Goal: Task Accomplishment & Management: Use online tool/utility

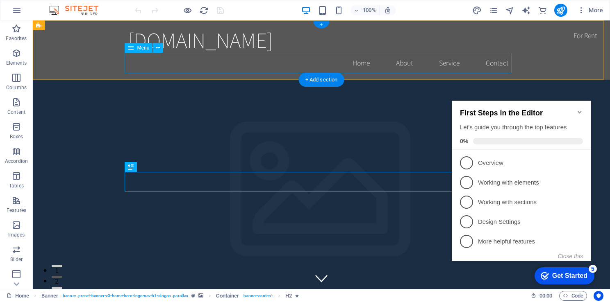
click at [402, 64] on nav "Home About Service Contact" at bounding box center [321, 63] width 387 height 20
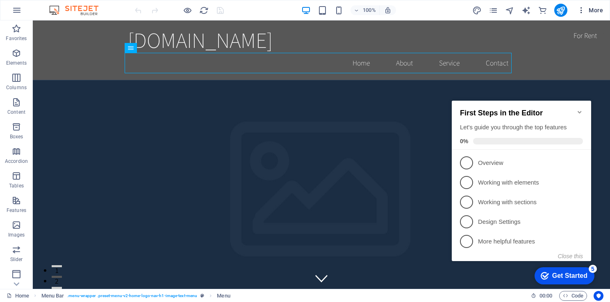
click at [592, 9] on span "More" at bounding box center [590, 10] width 26 height 8
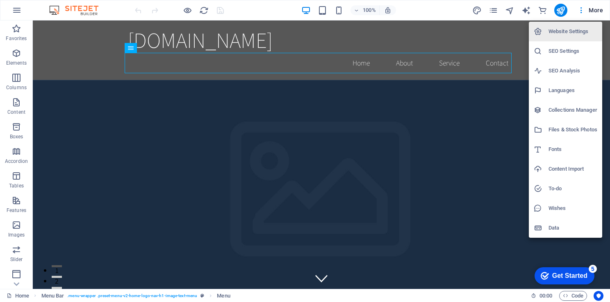
click at [582, 10] on div at bounding box center [305, 151] width 610 height 302
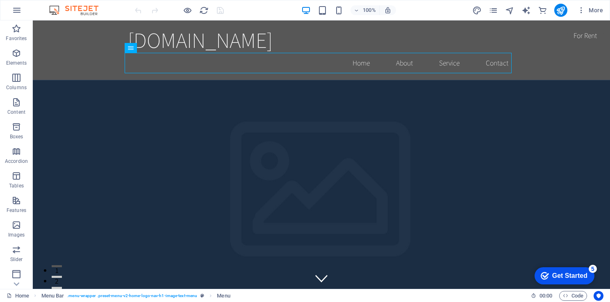
click at [582, 10] on icon "button" at bounding box center [581, 10] width 8 height 8
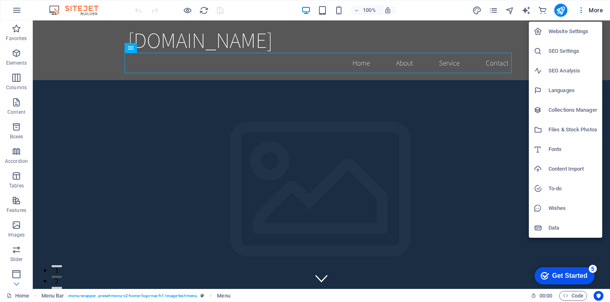
click at [539, 9] on div at bounding box center [305, 151] width 610 height 302
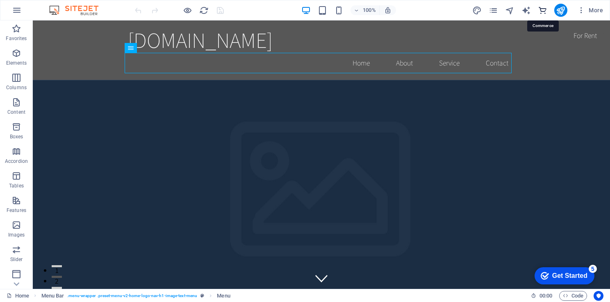
click at [542, 9] on icon "commerce" at bounding box center [542, 10] width 9 height 9
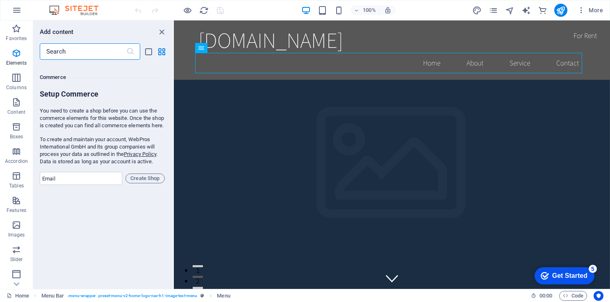
scroll to position [7897, 0]
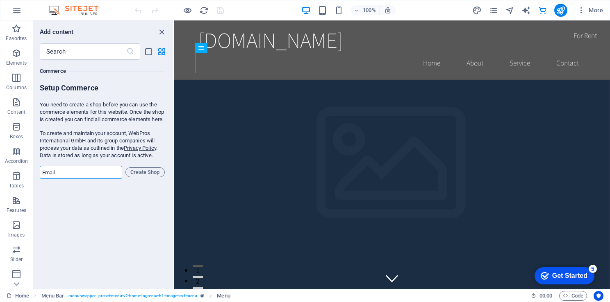
click at [116, 179] on input "email" at bounding box center [81, 172] width 82 height 13
type input "p41116445@gmail.com"
click at [148, 177] on span "Create Shop" at bounding box center [145, 173] width 32 height 10
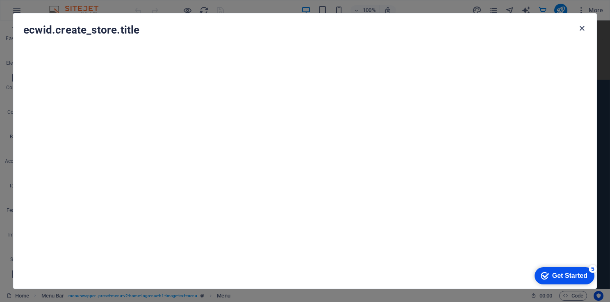
click at [581, 27] on icon "button" at bounding box center [581, 28] width 9 height 9
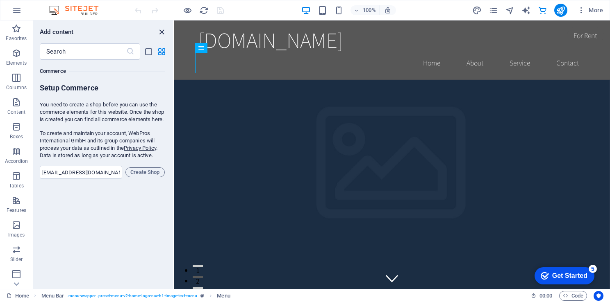
click at [163, 30] on icon "close panel" at bounding box center [161, 31] width 9 height 9
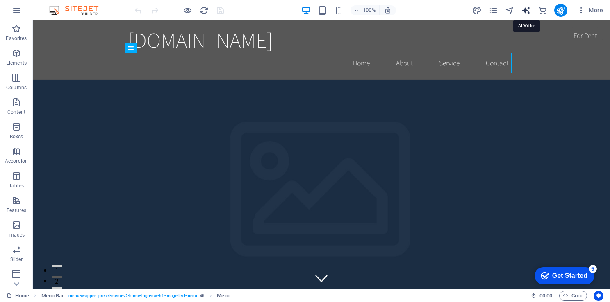
click at [524, 6] on icon "text_generator" at bounding box center [525, 10] width 9 height 9
select select "English"
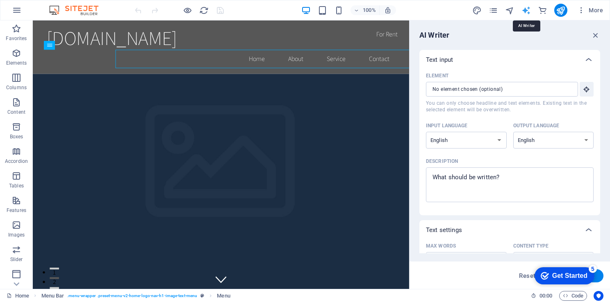
scroll to position [0, 0]
click at [492, 11] on icon "pages" at bounding box center [492, 10] width 9 height 9
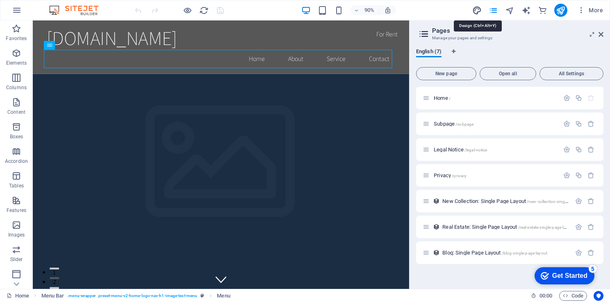
click at [476, 10] on icon "design" at bounding box center [476, 10] width 9 height 9
select select "rem"
select select "200"
select select "px"
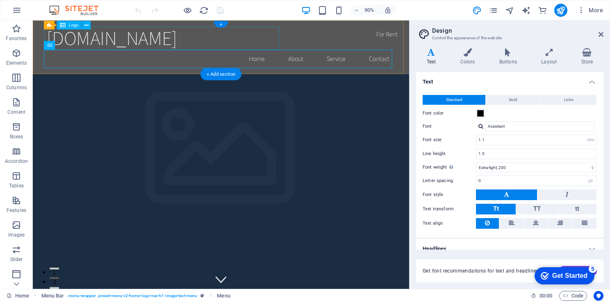
drag, startPoint x: 102, startPoint y: 36, endPoint x: 116, endPoint y: 30, distance: 16.1
click at [102, 36] on div "aphaneattorneys.international" at bounding box center [241, 40] width 387 height 26
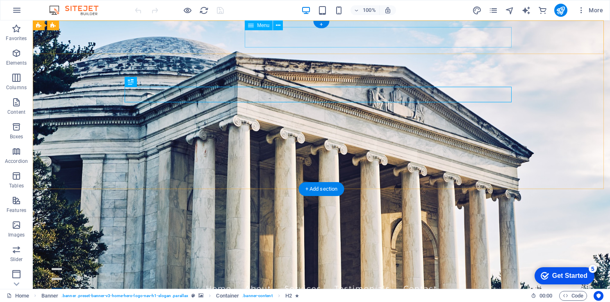
click at [279, 279] on nav "Home About Services Testimonials Contact" at bounding box center [321, 289] width 387 height 20
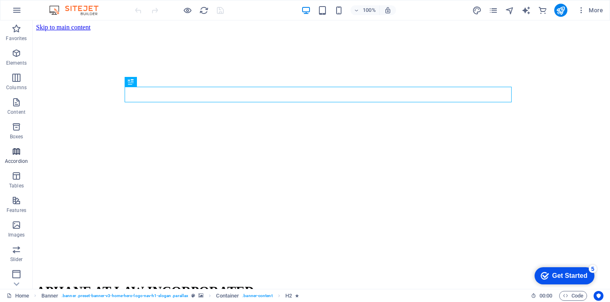
click at [15, 157] on span "Accordion" at bounding box center [16, 157] width 33 height 20
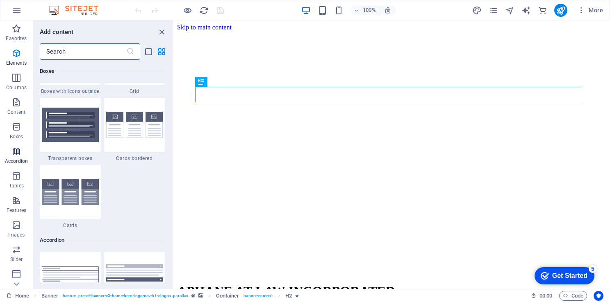
scroll to position [2616, 0]
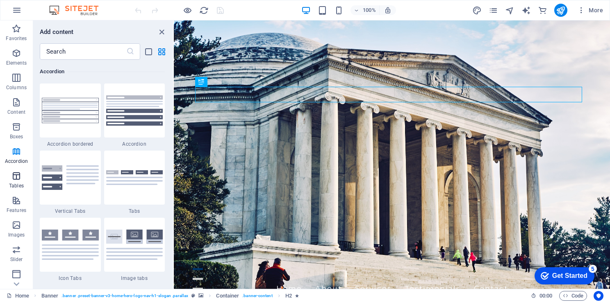
click at [18, 182] on span "Tables" at bounding box center [16, 181] width 33 height 20
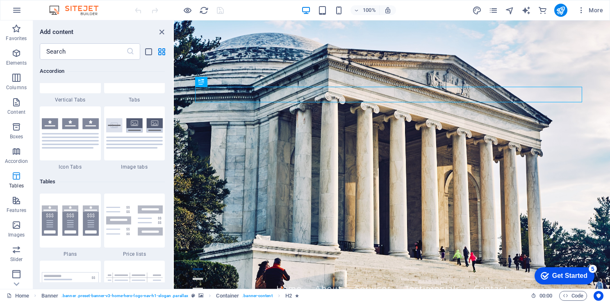
scroll to position [2838, 0]
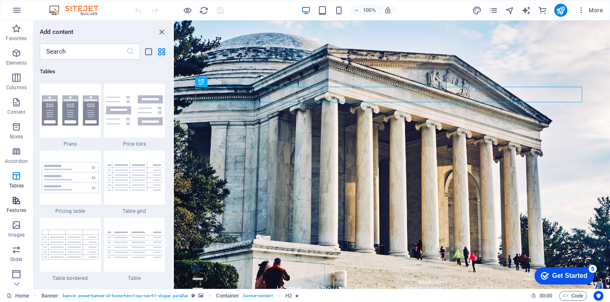
click at [17, 205] on icon "button" at bounding box center [16, 201] width 10 height 10
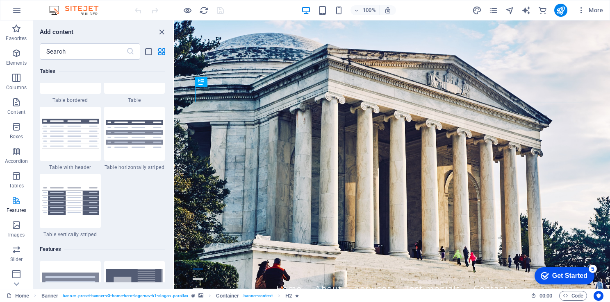
scroll to position [3194, 0]
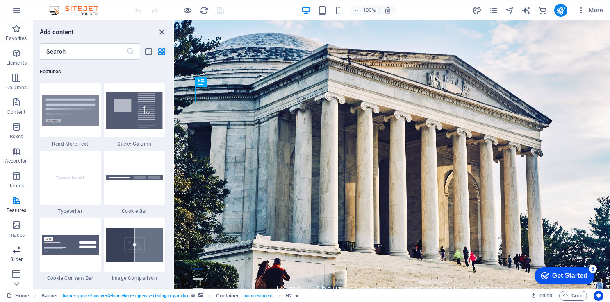
click at [18, 259] on p "Slider" at bounding box center [16, 260] width 13 height 7
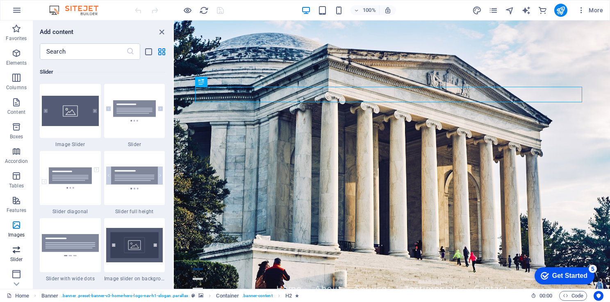
scroll to position [4646, 0]
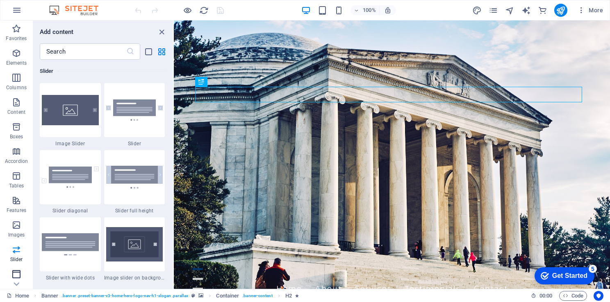
click at [18, 278] on icon "button" at bounding box center [16, 275] width 10 height 10
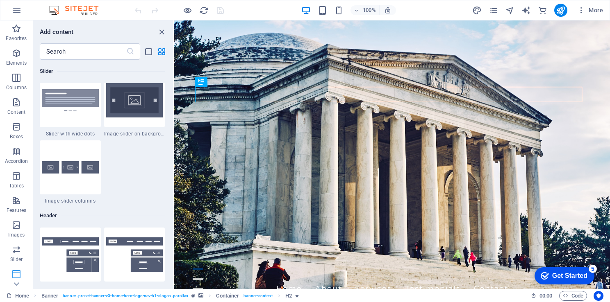
scroll to position [4934, 0]
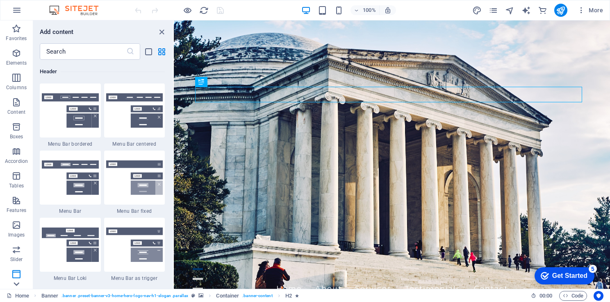
click at [16, 27] on icon at bounding box center [17, 25] width 6 height 4
click at [15, 202] on icon "button" at bounding box center [16, 200] width 10 height 10
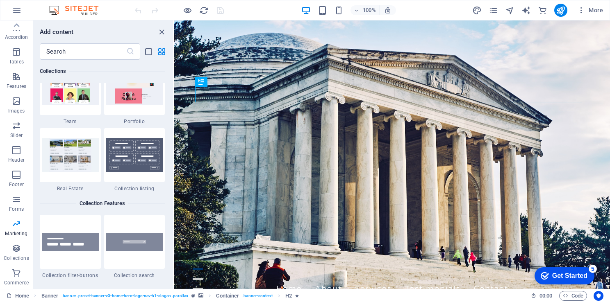
scroll to position [7980, 0]
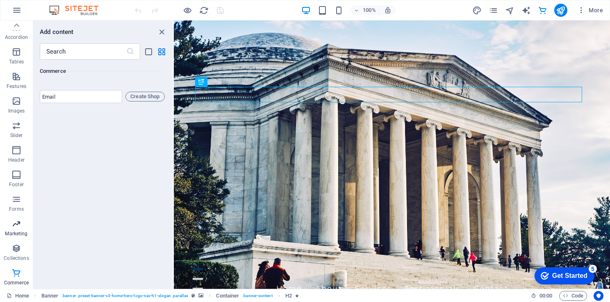
click at [18, 234] on p "Marketing" at bounding box center [16, 234] width 23 height 7
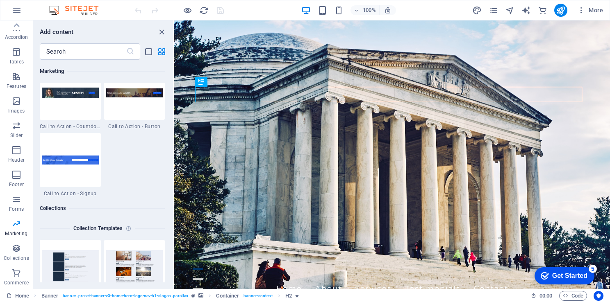
scroll to position [7376, 0]
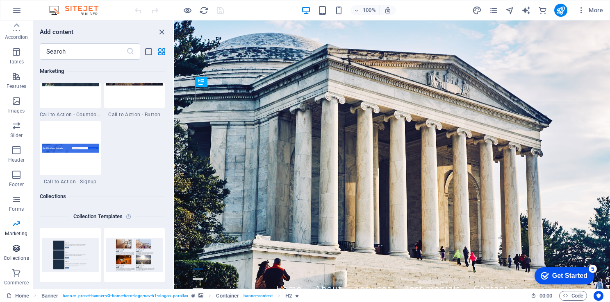
click at [17, 257] on p "Collections" at bounding box center [16, 258] width 25 height 7
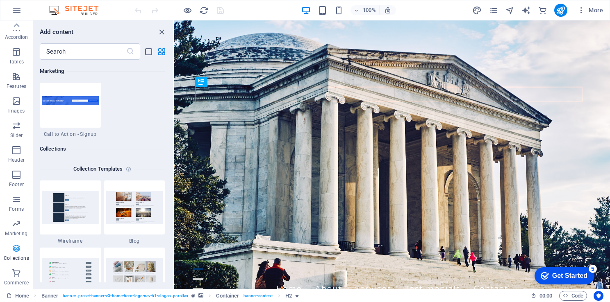
scroll to position [7501, 0]
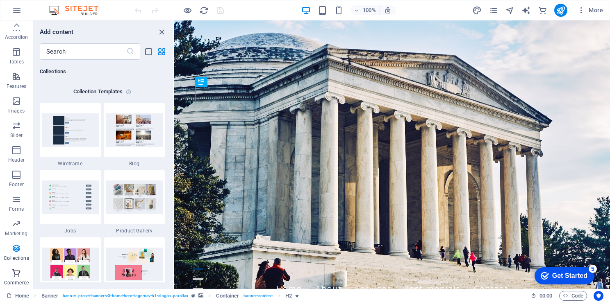
click at [18, 278] on icon "button" at bounding box center [16, 273] width 10 height 10
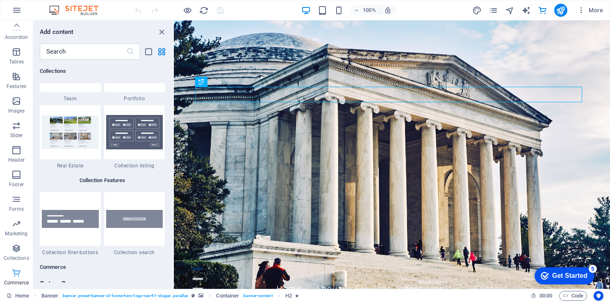
scroll to position [7896, 0]
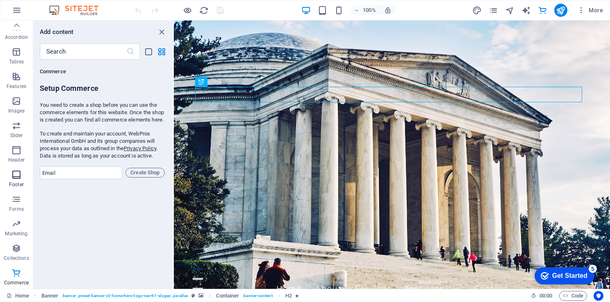
click at [19, 187] on p "Footer" at bounding box center [16, 185] width 15 height 7
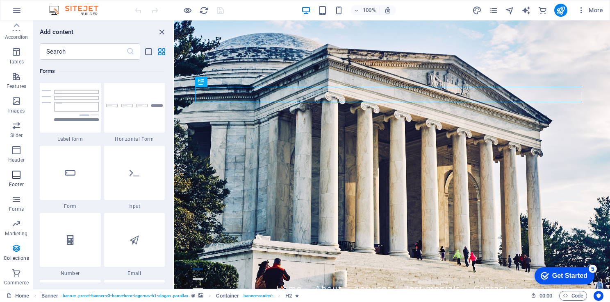
scroll to position [5425, 0]
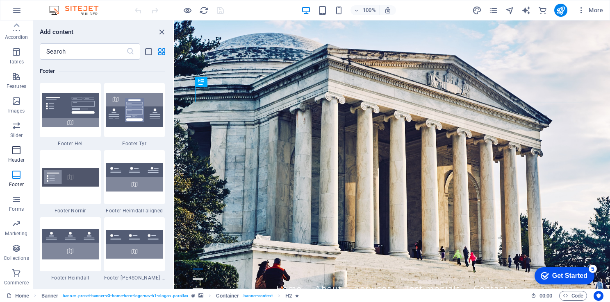
click at [12, 164] on span "Header" at bounding box center [16, 155] width 33 height 20
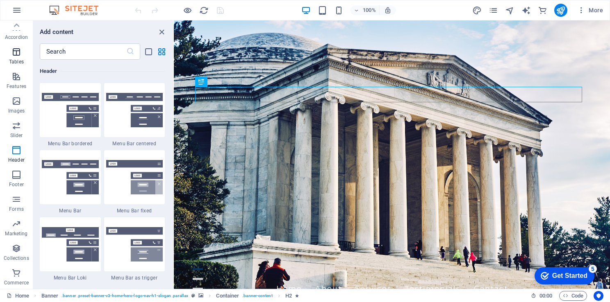
scroll to position [4935, 0]
click at [161, 27] on icon "close panel" at bounding box center [161, 31] width 9 height 9
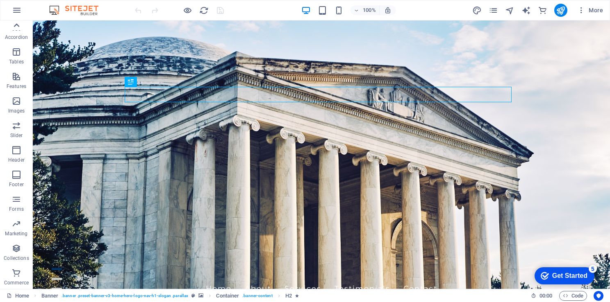
click at [17, 24] on icon at bounding box center [17, 25] width 6 height 4
click at [15, 124] on icon "button" at bounding box center [16, 127] width 10 height 10
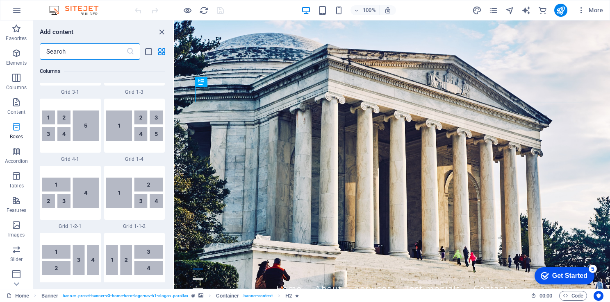
scroll to position [2260, 0]
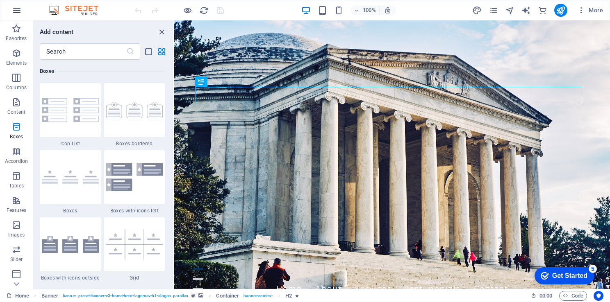
click at [9, 7] on button "button" at bounding box center [17, 10] width 20 height 20
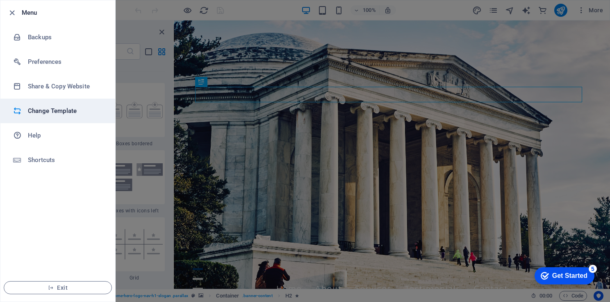
click at [51, 106] on h6 "Change Template" at bounding box center [66, 111] width 76 height 10
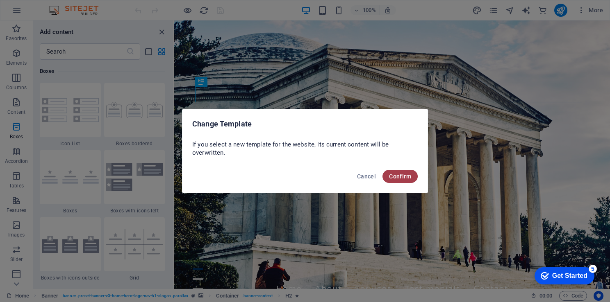
click at [401, 173] on span "Confirm" at bounding box center [400, 176] width 22 height 7
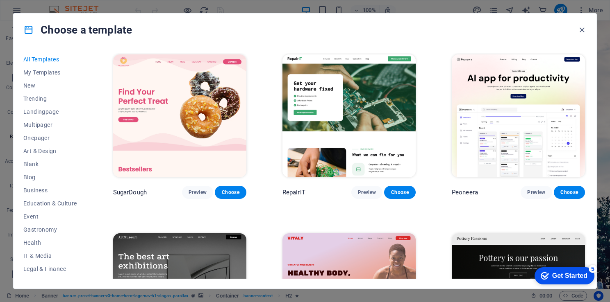
click at [608, 50] on div "Choose a template All Templates My Templates New Trending Landingpage Multipage…" at bounding box center [305, 151] width 610 height 302
drag, startPoint x: 608, startPoint y: 50, endPoint x: 605, endPoint y: 64, distance: 14.2
click at [605, 64] on div "Choose a template All Templates My Templates New Trending Landingpage Multipage…" at bounding box center [305, 151] width 610 height 302
click at [608, 96] on div "Choose a template All Templates My Templates New Trending Landingpage Multipage…" at bounding box center [305, 151] width 610 height 302
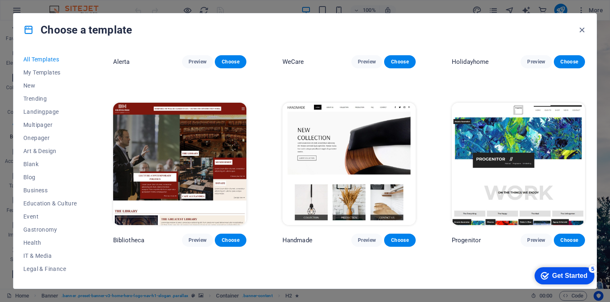
scroll to position [4987, 0]
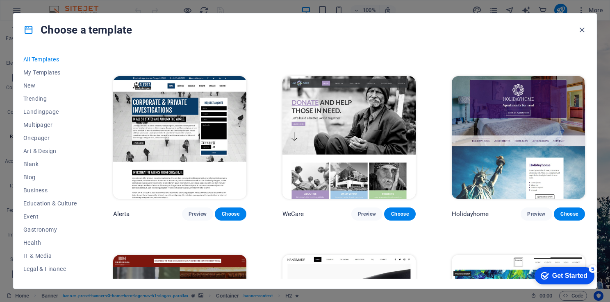
drag, startPoint x: 587, startPoint y: 162, endPoint x: 588, endPoint y: 169, distance: 7.0
click at [588, 169] on div "All Templates My Templates New Trending Landingpage Multipager Onepager Art & D…" at bounding box center [305, 167] width 583 height 243
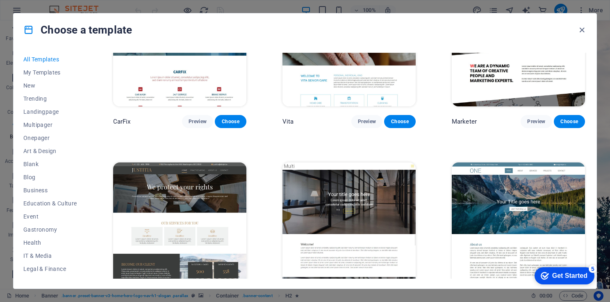
scroll to position [7794, 0]
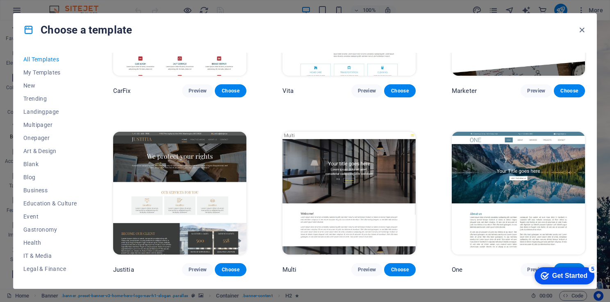
click at [587, 225] on div "All Templates My Templates New Trending Landingpage Multipager Onepager Art & D…" at bounding box center [305, 167] width 583 height 243
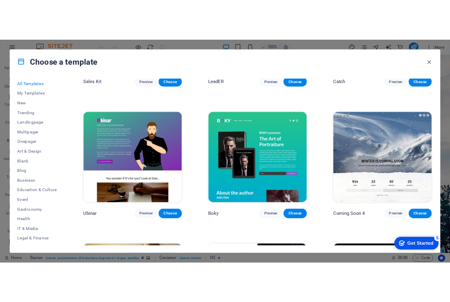
scroll to position [9959, 0]
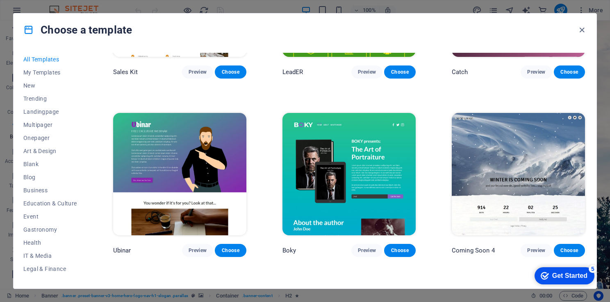
drag, startPoint x: 597, startPoint y: 268, endPoint x: 1126, endPoint y: 543, distance: 596.6
click html "checkmark Get Started 5 First Steps in the Editor Let's guide you through the t…"
click at [594, 251] on div "All Templates My Templates New Trending Landingpage Multipager Onepager Art & D…" at bounding box center [305, 167] width 583 height 243
click at [594, 184] on div "All Templates My Templates New Trending Landingpage Multipager Onepager Art & D…" at bounding box center [305, 167] width 583 height 243
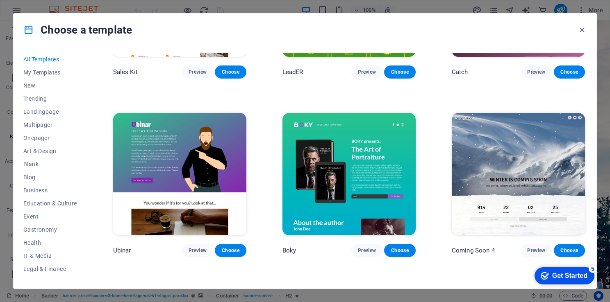
drag, startPoint x: 1122, startPoint y: 447, endPoint x: 595, endPoint y: 283, distance: 551.7
click div "checkmark Get Started 5 First Steps in the Editor Let's guide you through the t…"
click at [597, 174] on div "Choose a template All Templates My Templates New Trending Landingpage Multipage…" at bounding box center [305, 151] width 610 height 302
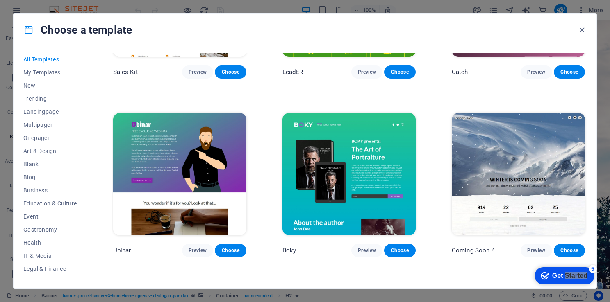
click at [597, 174] on div "Choose a template All Templates My Templates New Trending Landingpage Multipage…" at bounding box center [305, 151] width 610 height 302
click at [595, 176] on div "All Templates My Templates New Trending Landingpage Multipager Onepager Art & D…" at bounding box center [305, 167] width 583 height 243
click at [597, 176] on div "Choose a template All Templates My Templates New Trending Landingpage Multipage…" at bounding box center [305, 151] width 610 height 302
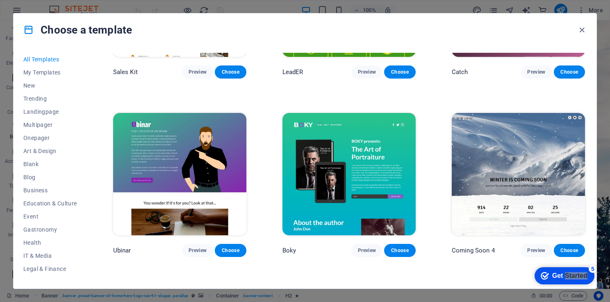
click at [597, 199] on div "Choose a template All Templates My Templates New Trending Landingpage Multipage…" at bounding box center [305, 151] width 610 height 302
drag, startPoint x: 596, startPoint y: 268, endPoint x: 592, endPoint y: 291, distance: 22.9
click html "checkmark Get Started 5 First Steps in the Editor Let's guide you through the t…"
click div "checkmark Get Started 5 First Steps in the Editor Let's guide you through the t…"
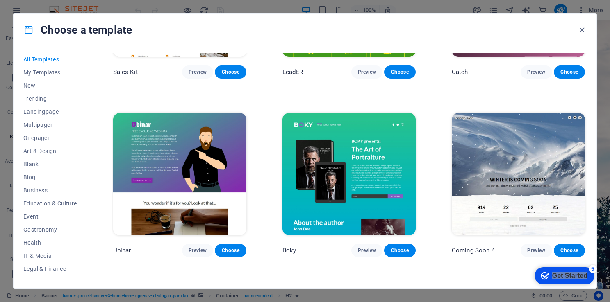
click div "checkmark Get Started 5 First Steps in the Editor Let's guide you through the t…"
click html "checkmark Get Started 5 First Steps in the Editor Let's guide you through the t…"
click at [596, 288] on appcues-checklist "Contextual help checklist present on screen" at bounding box center [563, 276] width 70 height 27
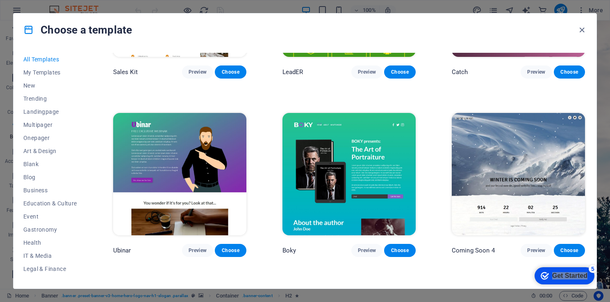
click at [596, 288] on appcues-checklist "Contextual help checklist present on screen" at bounding box center [563, 276] width 70 height 27
drag, startPoint x: 1124, startPoint y: 552, endPoint x: 596, endPoint y: 288, distance: 589.9
click html "checkmark Get Started 5 First Steps in the Editor Let's guide you through the t…"
click at [596, 288] on appcues-checklist "Contextual help checklist present on screen" at bounding box center [563, 276] width 70 height 27
click html "checkmark Get Started 5 First Steps in the Editor Let's guide you through the t…"
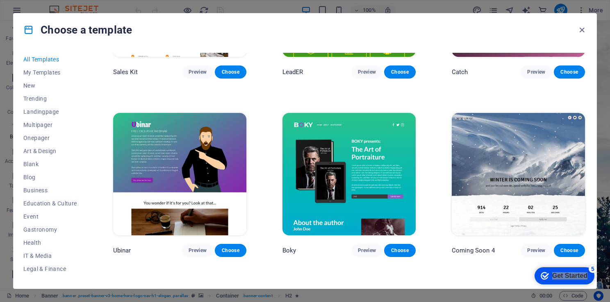
drag, startPoint x: 601, startPoint y: 183, endPoint x: 611, endPoint y: 231, distance: 48.9
click at [609, 231] on html "APHANE AT LAW INCORPORATED Home Favorites Elements Columns Content Boxes Accord…" at bounding box center [305, 151] width 610 height 302
click at [608, 36] on div "Choose a template All Templates My Templates New Trending Landingpage Multipage…" at bounding box center [305, 151] width 610 height 302
drag, startPoint x: 608, startPoint y: 36, endPoint x: 616, endPoint y: 181, distance: 144.9
click at [609, 181] on html "APHANE AT LAW INCORPORATED Home Favorites Elements Columns Content Boxes Accord…" at bounding box center [305, 151] width 610 height 302
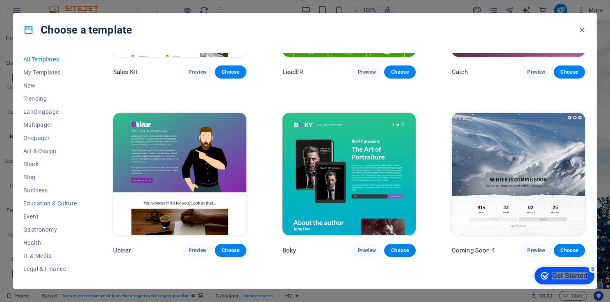
click at [598, 281] on div "Choose a template All Templates My Templates New Trending Landingpage Multipage…" at bounding box center [305, 151] width 610 height 302
drag, startPoint x: 598, startPoint y: 281, endPoint x: 70, endPoint y: 18, distance: 589.9
click at [598, 281] on div "Choose a template All Templates My Templates New Trending Landingpage Multipage…" at bounding box center [305, 151] width 610 height 302
click html "checkmark Get Started 5 First Steps in the Editor Let's guide you through the t…"
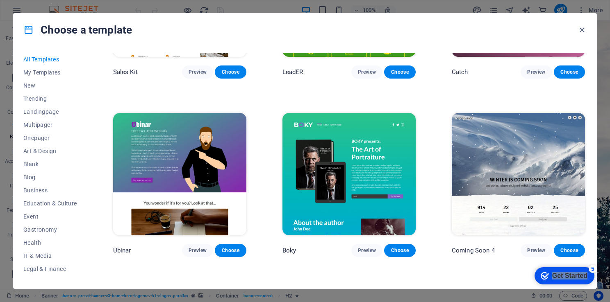
click html "checkmark Get Started 5 First Steps in the Editor Let's guide you through the t…"
drag, startPoint x: 598, startPoint y: 281, endPoint x: 597, endPoint y: 238, distance: 42.6
click html "checkmark Get Started 5 First Steps in the Editor Let's guide you through the t…"
drag, startPoint x: 70, startPoint y: -25, endPoint x: 595, endPoint y: 238, distance: 588.1
click at [595, 238] on div "All Templates My Templates New Trending Landingpage Multipager Onepager Art & D…" at bounding box center [305, 167] width 583 height 243
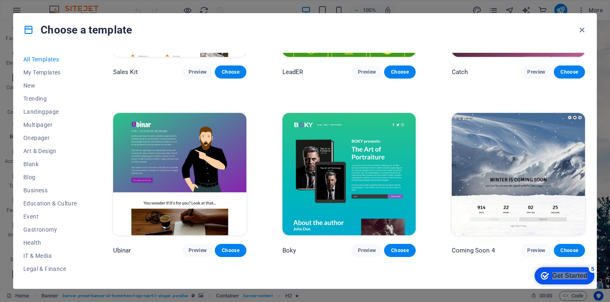
click at [595, 238] on div "All Templates My Templates New Trending Landingpage Multipager Onepager Art & D…" at bounding box center [305, 167] width 583 height 243
drag, startPoint x: 595, startPoint y: 238, endPoint x: 595, endPoint y: 217, distance: 21.7
click at [595, 217] on div "All Templates My Templates New Trending Landingpage Multipager Onepager Art & D…" at bounding box center [305, 167] width 583 height 243
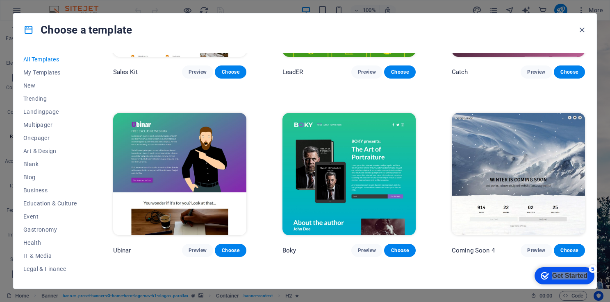
click at [595, 217] on div "All Templates My Templates New Trending Landingpage Multipager Onepager Art & D…" at bounding box center [305, 167] width 583 height 243
drag, startPoint x: 595, startPoint y: 217, endPoint x: 595, endPoint y: 175, distance: 41.4
click at [595, 175] on div "All Templates My Templates New Trending Landingpage Multipager Onepager Art & D…" at bounding box center [305, 167] width 583 height 243
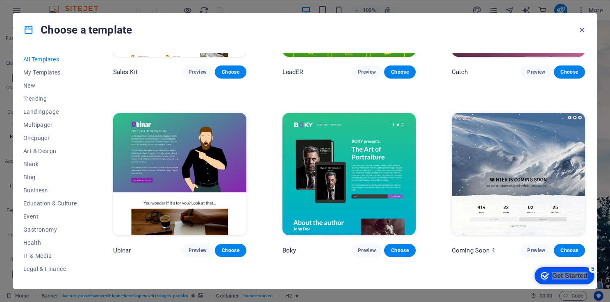
click at [595, 175] on div "All Templates My Templates New Trending Landingpage Multipager Onepager Art & D…" at bounding box center [305, 167] width 583 height 243
drag, startPoint x: 595, startPoint y: 175, endPoint x: 596, endPoint y: 158, distance: 17.3
click at [596, 158] on div "Choose a template All Templates My Templates New Trending Landingpage Multipage…" at bounding box center [305, 151] width 584 height 276
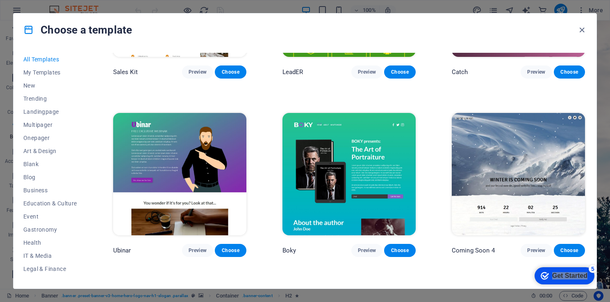
click at [596, 158] on div "Choose a template All Templates My Templates New Trending Landingpage Multipage…" at bounding box center [305, 151] width 584 height 276
click at [464, 185] on img at bounding box center [518, 174] width 133 height 123
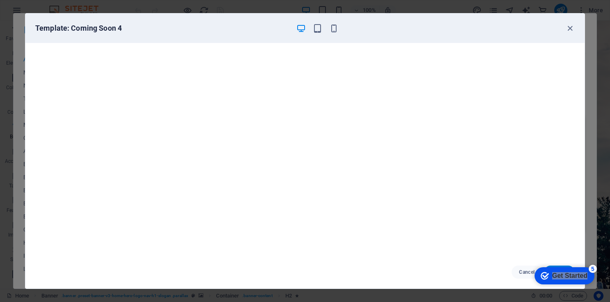
click at [561, 274] on div "Get Started" at bounding box center [569, 276] width 35 height 7
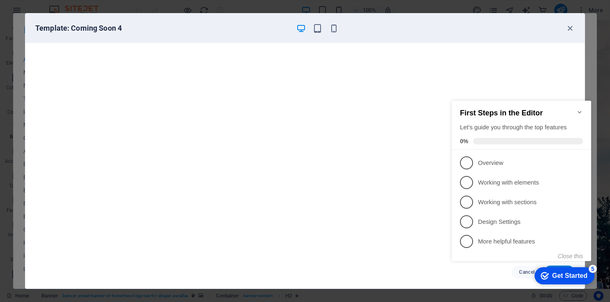
click at [583, 108] on div "First Steps in the Editor Let's guide you through the top features 0%" at bounding box center [521, 125] width 139 height 49
click at [577, 109] on icon "Minimize checklist" at bounding box center [579, 112] width 7 height 7
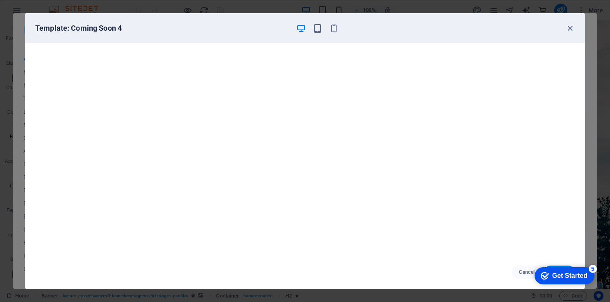
click div "checkmark Get Started 5 First Steps in the Editor Let's guide you through the t…"
click at [593, 268] on div "5" at bounding box center [592, 269] width 8 height 8
click at [597, 273] on div "5" at bounding box center [592, 269] width 8 height 8
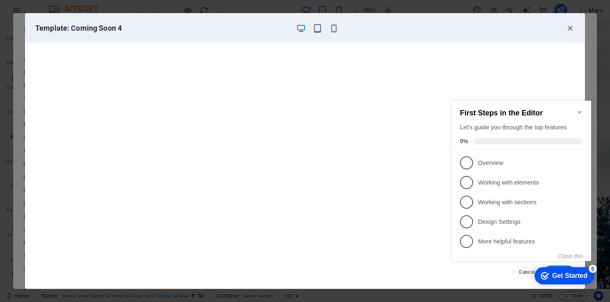
drag, startPoint x: 514, startPoint y: 93, endPoint x: 541, endPoint y: 273, distance: 182.7
click at [541, 273] on icon "checkmark" at bounding box center [544, 276] width 8 height 8
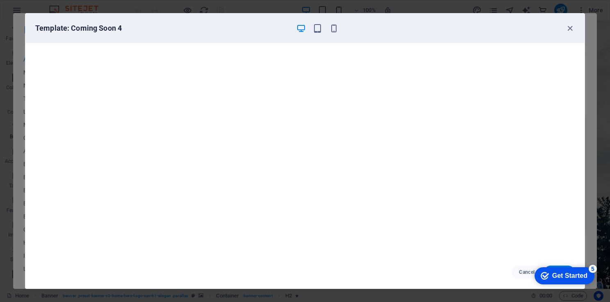
click div "checkmark Get Started 5 First Steps in the Editor Let's guide you through the t…"
drag, startPoint x: 600, startPoint y: 179, endPoint x: 606, endPoint y: 48, distance: 132.1
click at [606, 48] on div "Template: Coming Soon 4 Cancel Choose" at bounding box center [305, 151] width 610 height 302
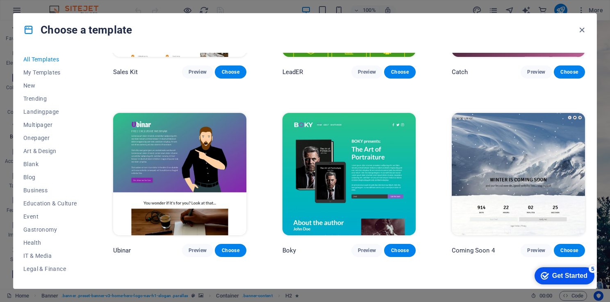
drag, startPoint x: 606, startPoint y: 48, endPoint x: 608, endPoint y: 210, distance: 162.7
click at [608, 210] on div "Choose a template All Templates My Templates New Trending Landingpage Multipage…" at bounding box center [305, 151] width 610 height 302
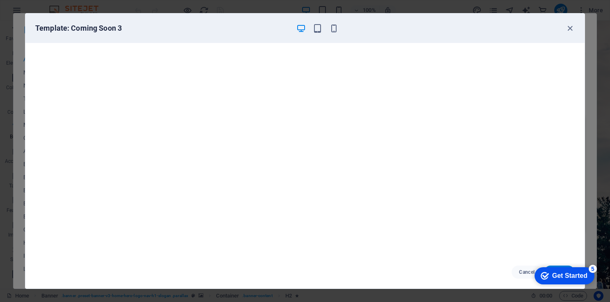
click at [561, 270] on div "checkmark Get Started 5" at bounding box center [564, 276] width 60 height 17
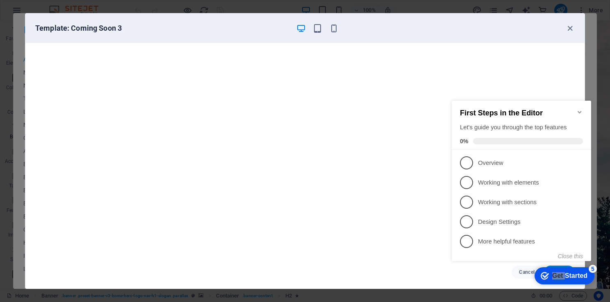
click at [561, 270] on div "checkmark Get Started 5" at bounding box center [564, 276] width 60 height 17
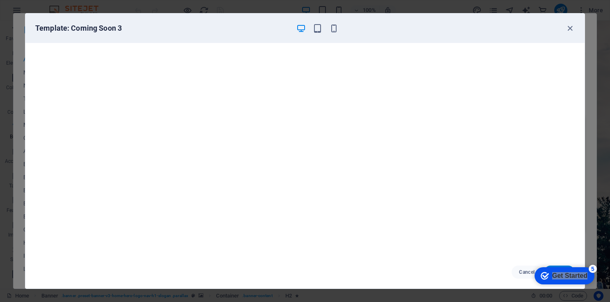
drag, startPoint x: 481, startPoint y: 95, endPoint x: 561, endPoint y: 270, distance: 192.2
click at [561, 270] on div "checkmark Get Started 5" at bounding box center [564, 276] width 60 height 17
click at [561, 285] on div "checkmark Get Started 5" at bounding box center [564, 276] width 60 height 17
click at [594, 285] on div "checkmark Get Started 5" at bounding box center [564, 276] width 60 height 17
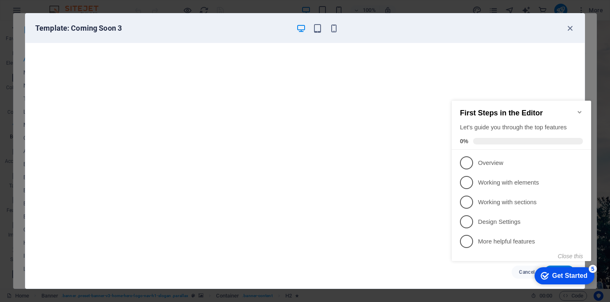
click at [561, 270] on div "checkmark Get Started 5" at bounding box center [564, 276] width 60 height 17
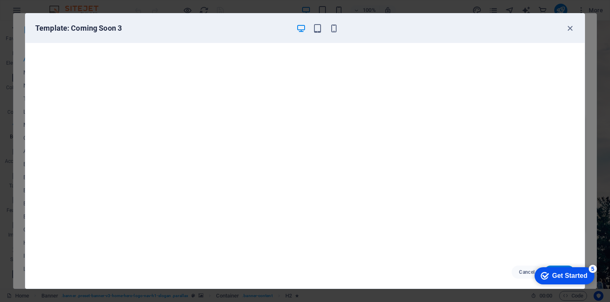
click at [594, 285] on div "checkmark Get Started 5" at bounding box center [564, 276] width 60 height 17
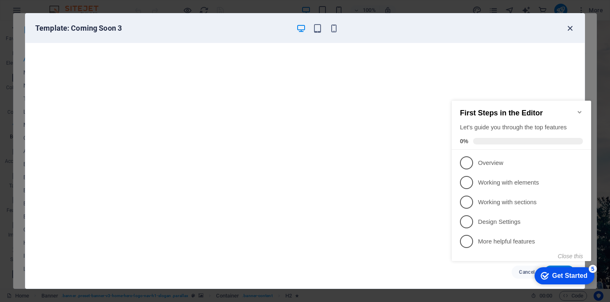
click at [572, 29] on icon "button" at bounding box center [569, 28] width 9 height 9
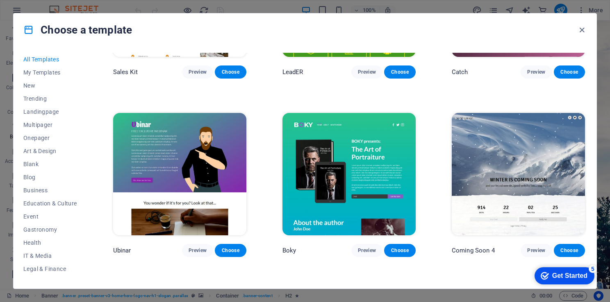
click at [498, 146] on img at bounding box center [518, 174] width 133 height 123
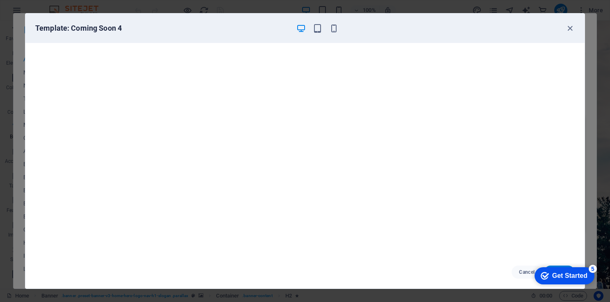
click at [556, 276] on div "Get Started" at bounding box center [569, 276] width 35 height 7
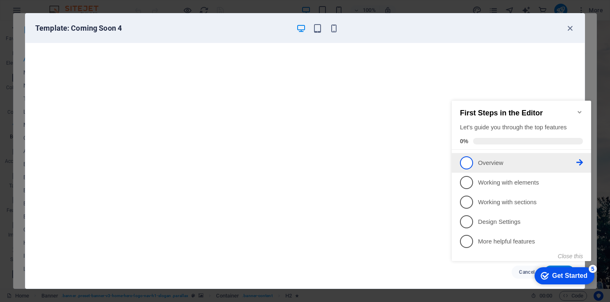
click at [577, 164] on icon at bounding box center [579, 162] width 7 height 7
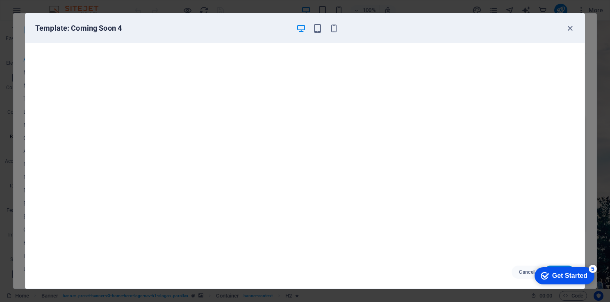
scroll to position [0, 0]
click at [570, 274] on div "Get Started" at bounding box center [569, 276] width 35 height 7
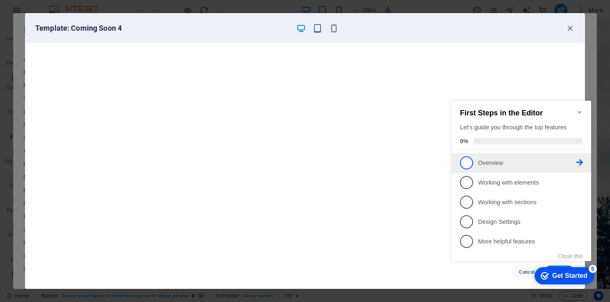
click at [469, 166] on span "1" at bounding box center [466, 163] width 13 height 13
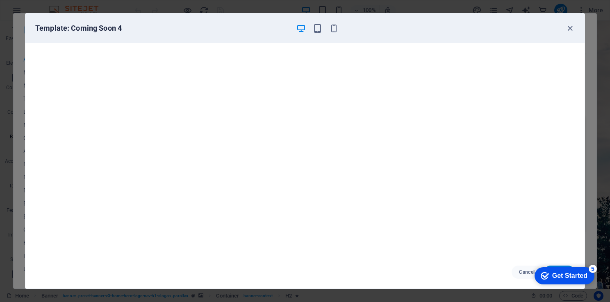
click at [552, 271] on div "checkmark Get Started 5" at bounding box center [564, 276] width 60 height 17
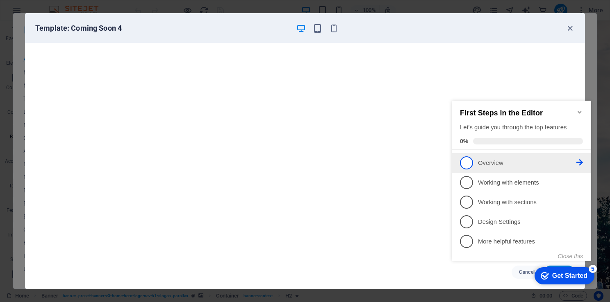
click at [466, 164] on span "1" at bounding box center [466, 163] width 13 height 13
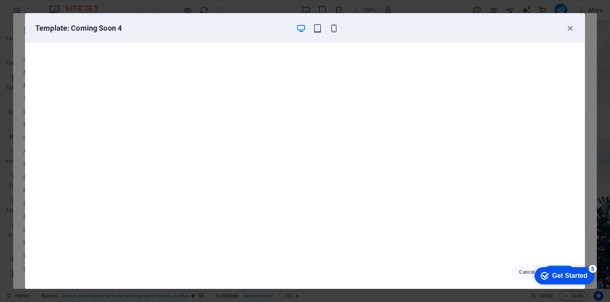
click at [554, 270] on div "checkmark Get Started 5" at bounding box center [564, 276] width 60 height 17
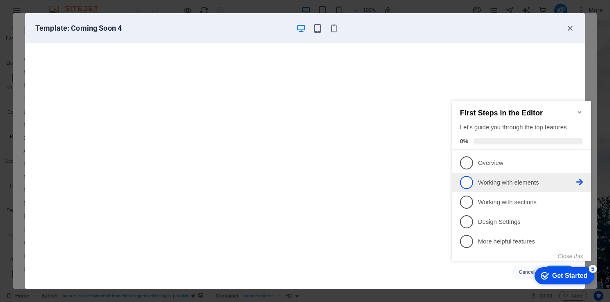
click at [466, 182] on span "2" at bounding box center [466, 182] width 13 height 13
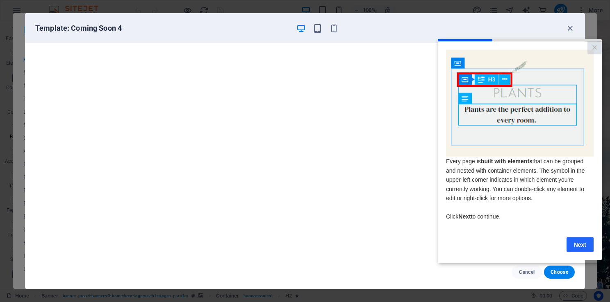
click at [582, 248] on link "Next" at bounding box center [579, 244] width 27 height 15
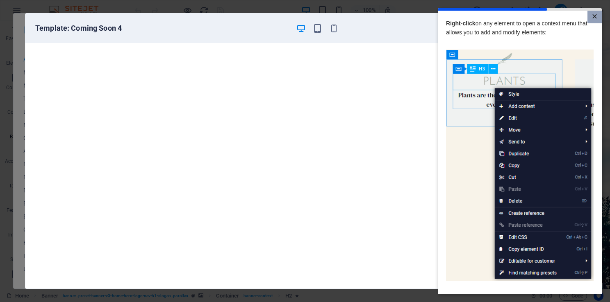
click at [593, 14] on link "×" at bounding box center [594, 17] width 14 height 13
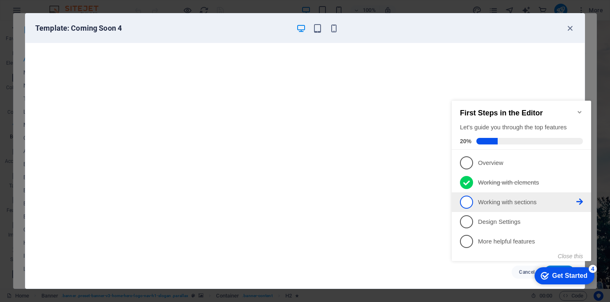
click at [468, 200] on span "3" at bounding box center [466, 202] width 13 height 13
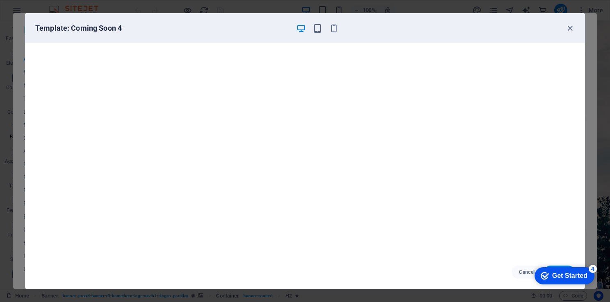
click div "checkmark Get Started 4 First Steps in the Editor Let's guide you through the t…"
drag, startPoint x: 570, startPoint y: 264, endPoint x: 574, endPoint y: 267, distance: 4.4
click div "checkmark Get Started 4 First Steps in the Editor Let's guide you through the t…"
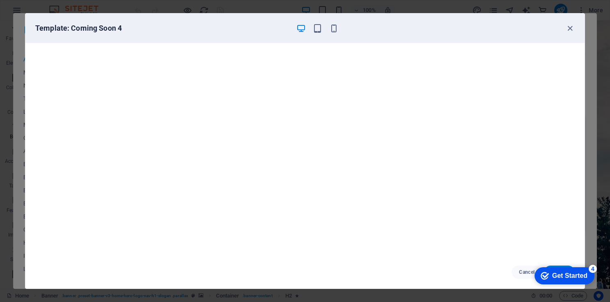
click div "checkmark Get Started 4 First Steps in the Editor Let's guide you through the t…"
click at [574, 268] on div "checkmark Get Started 4" at bounding box center [564, 276] width 60 height 17
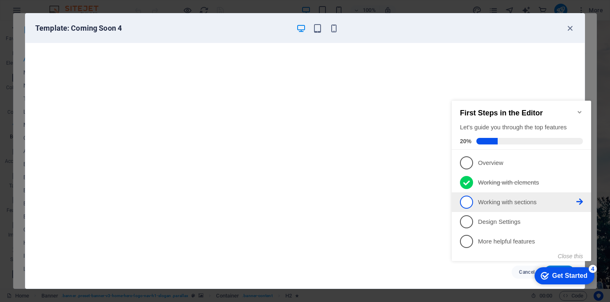
click at [467, 200] on span "3" at bounding box center [466, 202] width 13 height 13
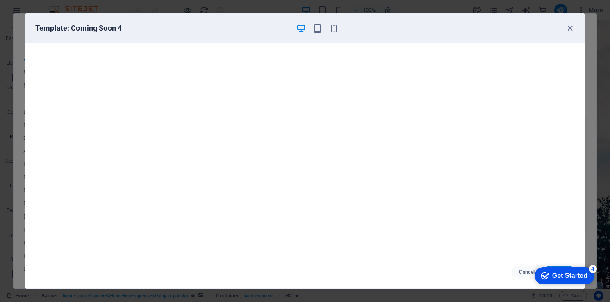
click at [557, 282] on div "checkmark Get Started 4" at bounding box center [564, 276] width 60 height 17
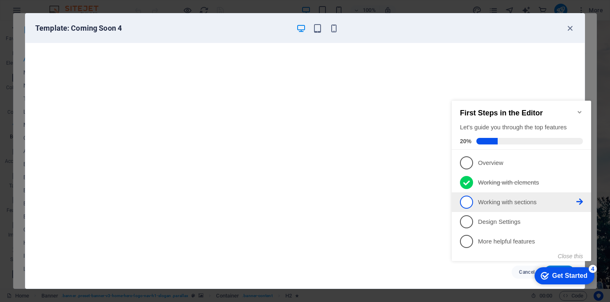
click at [554, 198] on p "Working with sections - incomplete" at bounding box center [527, 202] width 98 height 9
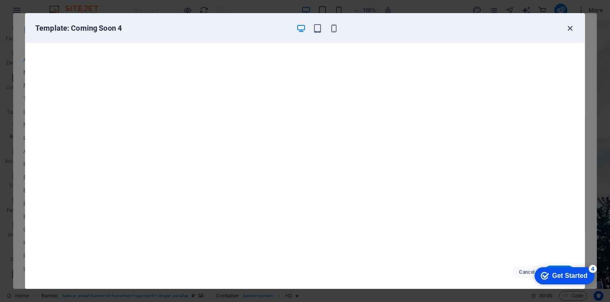
click at [565, 26] on icon "button" at bounding box center [569, 28] width 9 height 9
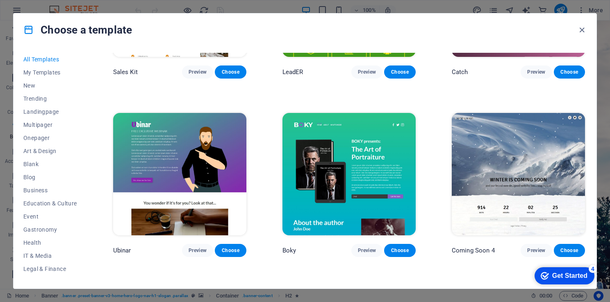
click at [387, 140] on img at bounding box center [348, 174] width 133 height 123
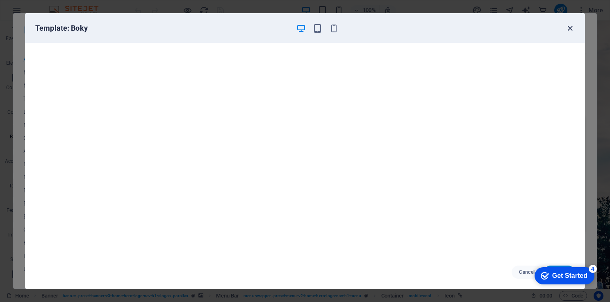
click at [569, 26] on icon "button" at bounding box center [569, 28] width 9 height 9
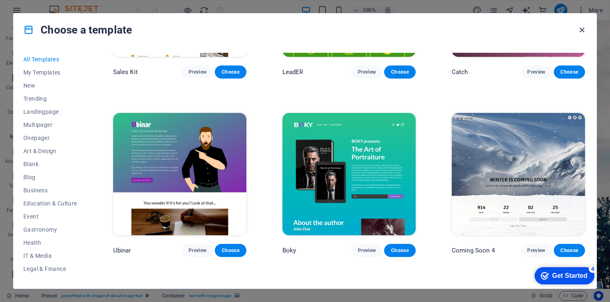
click at [579, 29] on icon "button" at bounding box center [581, 29] width 9 height 9
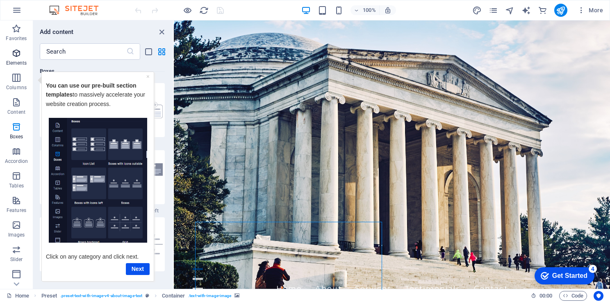
click at [19, 57] on icon "button" at bounding box center [16, 53] width 10 height 10
click at [148, 76] on link "×" at bounding box center [147, 76] width 3 height 7
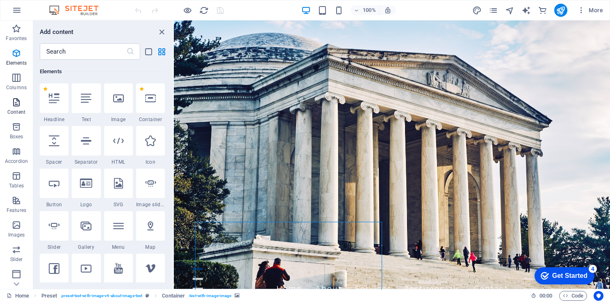
click at [17, 107] on icon "button" at bounding box center [16, 103] width 10 height 10
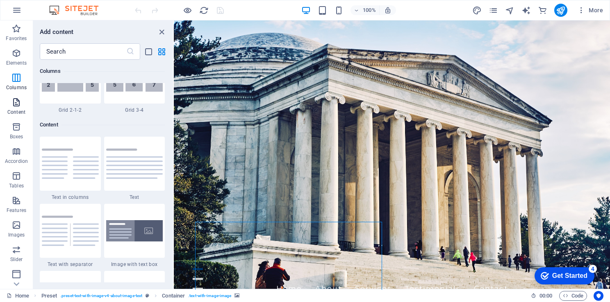
scroll to position [1434, 0]
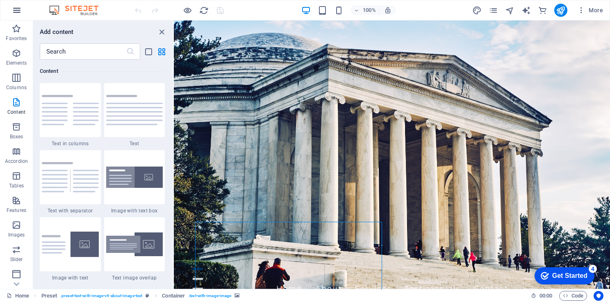
click at [20, 8] on icon "button" at bounding box center [17, 10] width 10 height 10
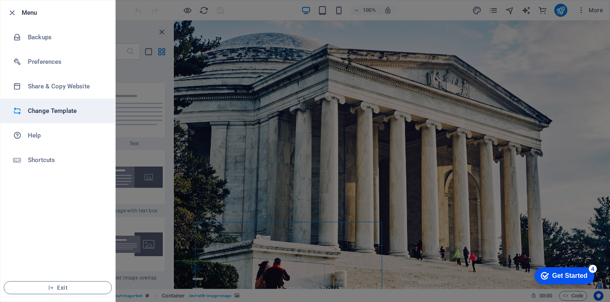
click at [54, 114] on h6 "Change Template" at bounding box center [66, 111] width 76 height 10
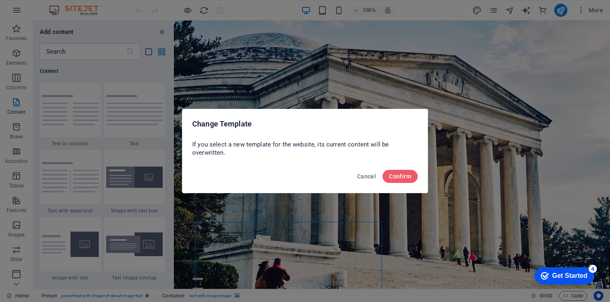
click at [411, 169] on div "Cancel Confirm" at bounding box center [304, 179] width 245 height 28
click at [407, 178] on span "Confirm" at bounding box center [400, 176] width 22 height 7
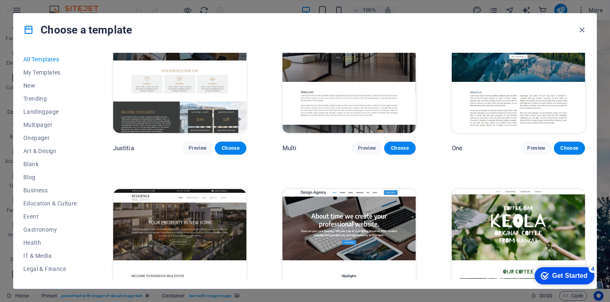
scroll to position [7809, 0]
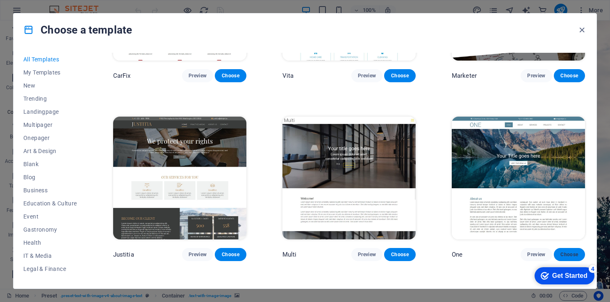
click at [571, 252] on span "Choose" at bounding box center [569, 255] width 18 height 7
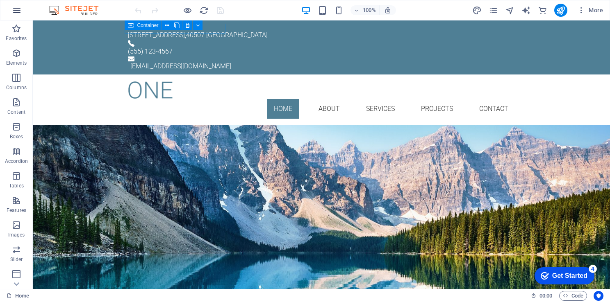
click at [19, 8] on icon "button" at bounding box center [17, 10] width 10 height 10
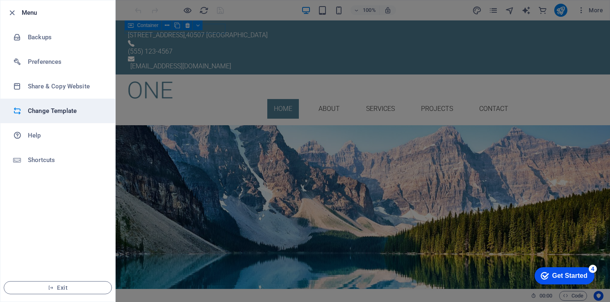
click at [57, 111] on h6 "Change Template" at bounding box center [66, 111] width 76 height 10
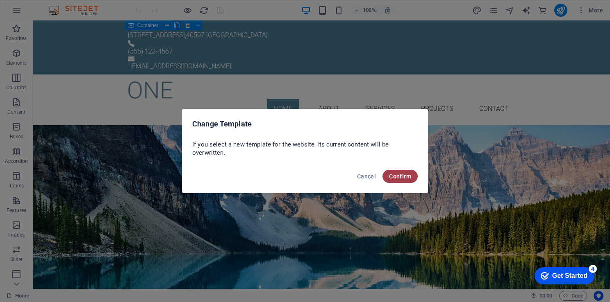
click at [400, 171] on button "Confirm" at bounding box center [399, 176] width 35 height 13
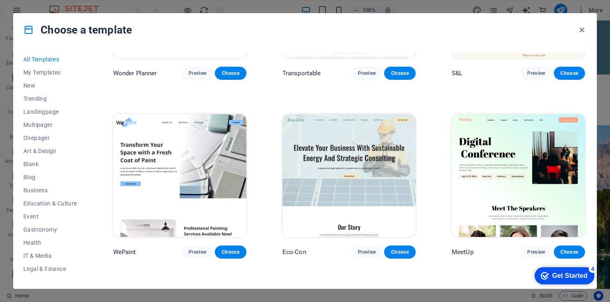
scroll to position [671, 0]
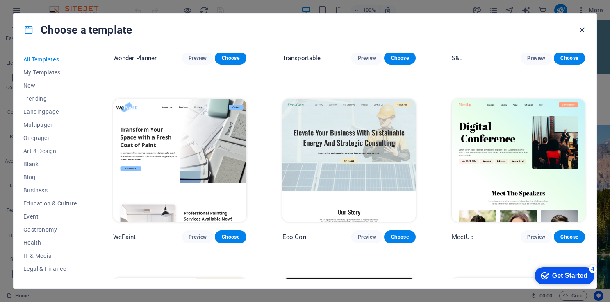
click at [582, 27] on icon "button" at bounding box center [581, 29] width 9 height 9
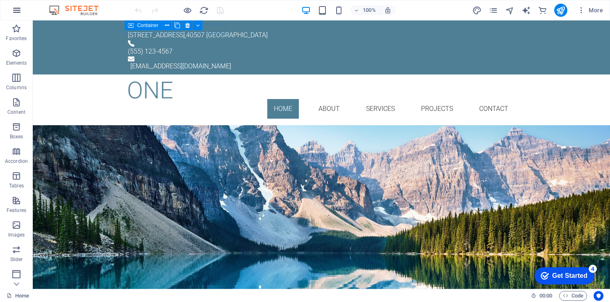
click at [19, 12] on icon "button" at bounding box center [17, 10] width 10 height 10
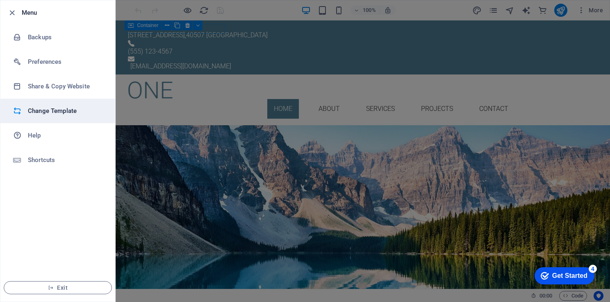
click at [60, 109] on h6 "Change Template" at bounding box center [66, 111] width 76 height 10
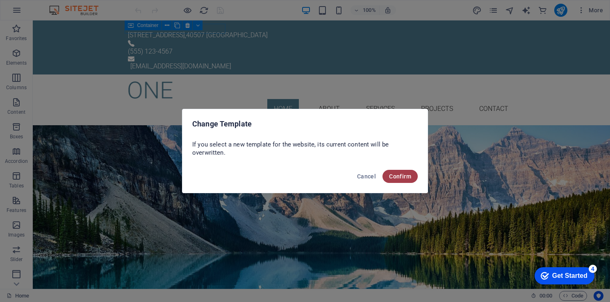
click at [401, 179] on span "Confirm" at bounding box center [400, 176] width 22 height 7
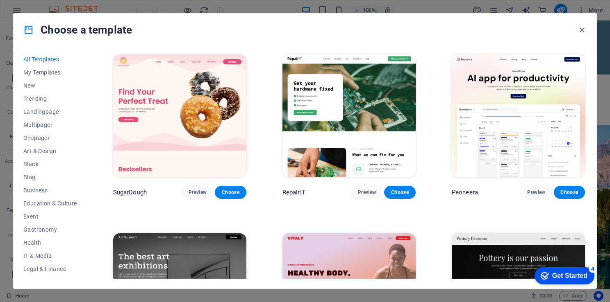
drag, startPoint x: 584, startPoint y: 57, endPoint x: 584, endPoint y: 62, distance: 4.5
click at [584, 62] on div "Peoneera Preview Choose" at bounding box center [518, 126] width 136 height 146
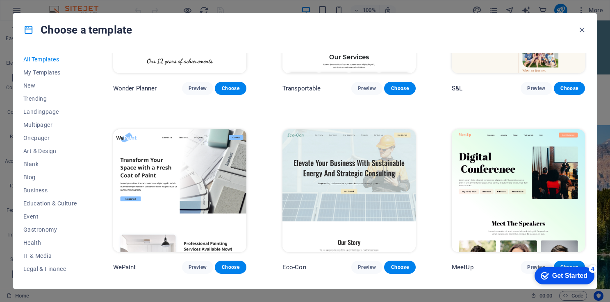
scroll to position [656, 0]
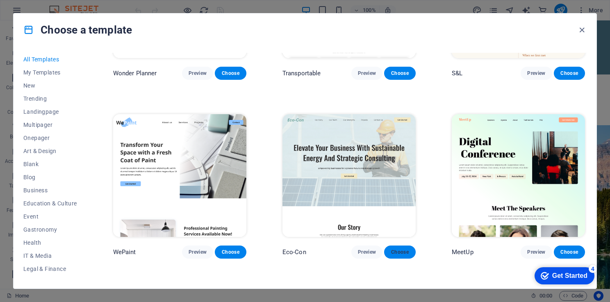
click at [400, 249] on span "Choose" at bounding box center [400, 252] width 18 height 7
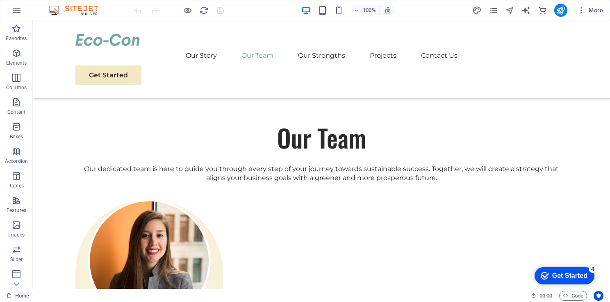
scroll to position [688, 0]
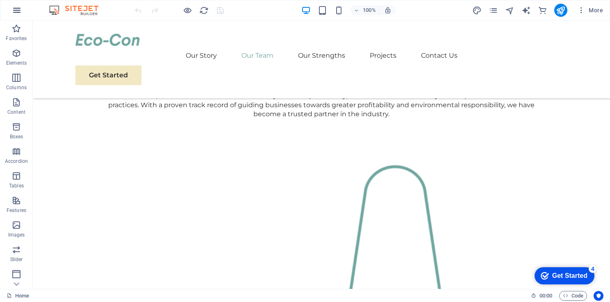
click at [18, 11] on icon "button" at bounding box center [17, 10] width 10 height 10
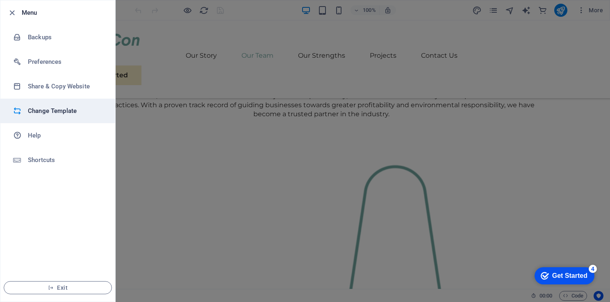
click at [69, 114] on h6 "Change Template" at bounding box center [66, 111] width 76 height 10
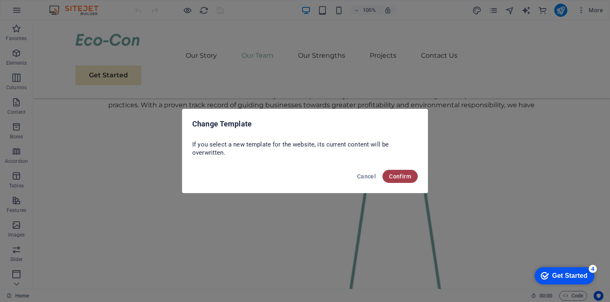
click at [401, 179] on span "Confirm" at bounding box center [400, 176] width 22 height 7
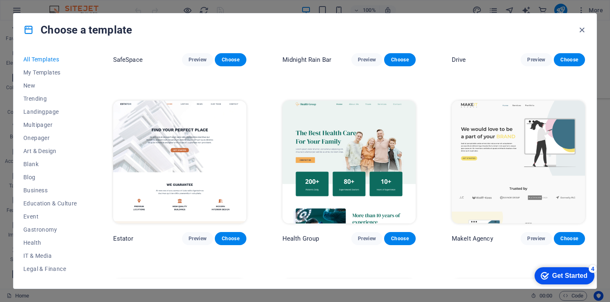
scroll to position [1906, 0]
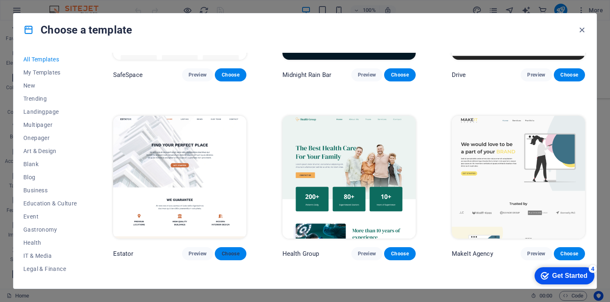
click at [232, 248] on button "Choose" at bounding box center [230, 254] width 31 height 13
